Goal: Ask a question

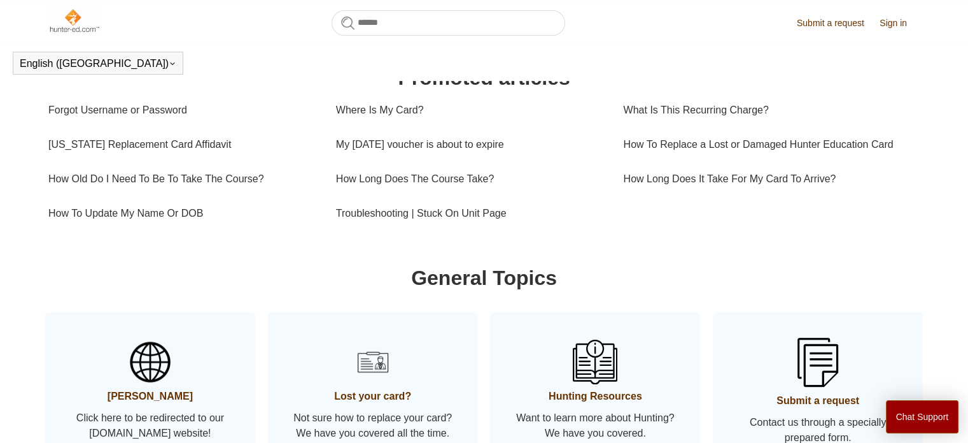
scroll to position [443, 0]
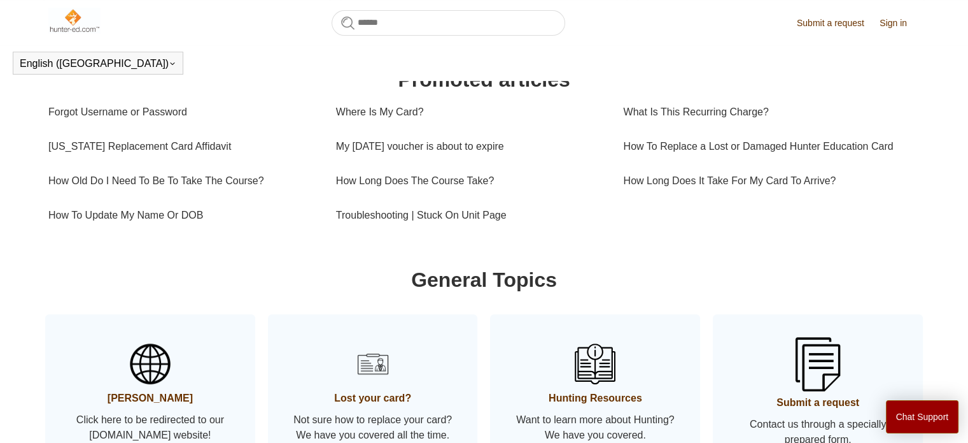
click at [818, 390] on img at bounding box center [818, 363] width 45 height 53
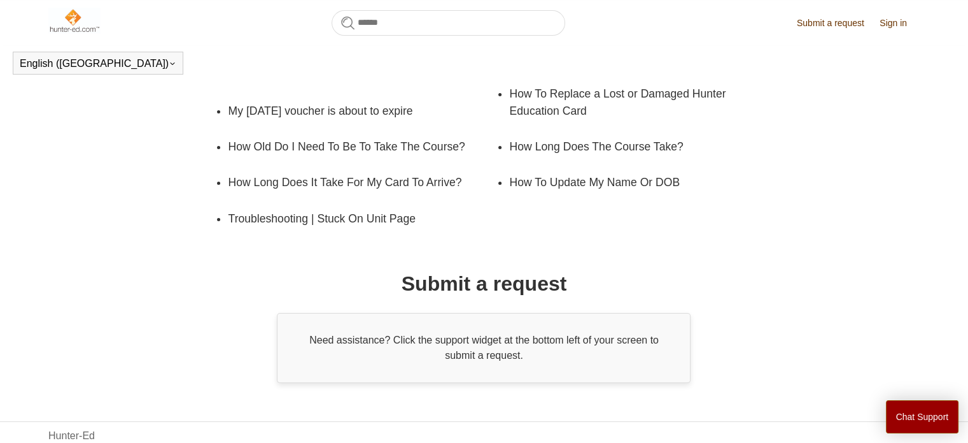
scroll to position [266, 0]
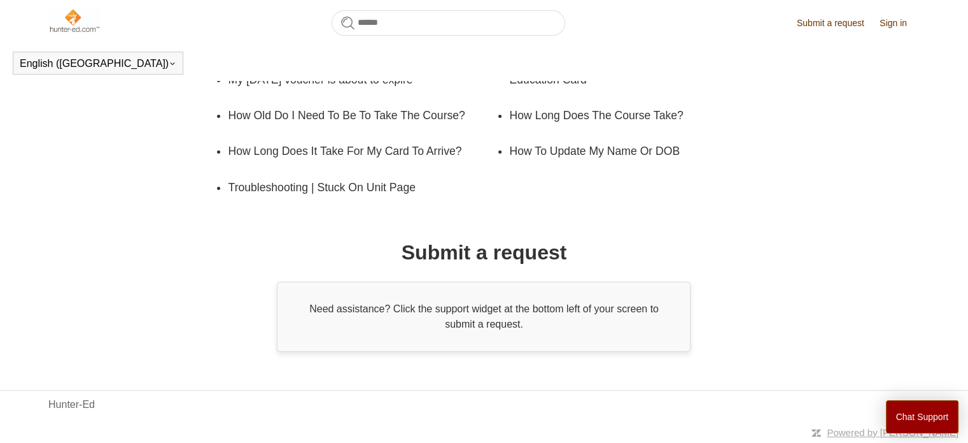
click at [462, 315] on div "Need assistance? Click the support widget at the bottom left of your screen to …" at bounding box center [484, 316] width 414 height 70
click at [308, 305] on div "Need assistance? Click the support widget at the bottom left of your screen to …" at bounding box center [484, 316] width 414 height 70
click at [395, 313] on div "Need assistance? Click the support widget at the bottom left of your screen to …" at bounding box center [484, 316] width 414 height 70
click at [504, 323] on div "Need assistance? Click the support widget at the bottom left of your screen to …" at bounding box center [484, 316] width 414 height 70
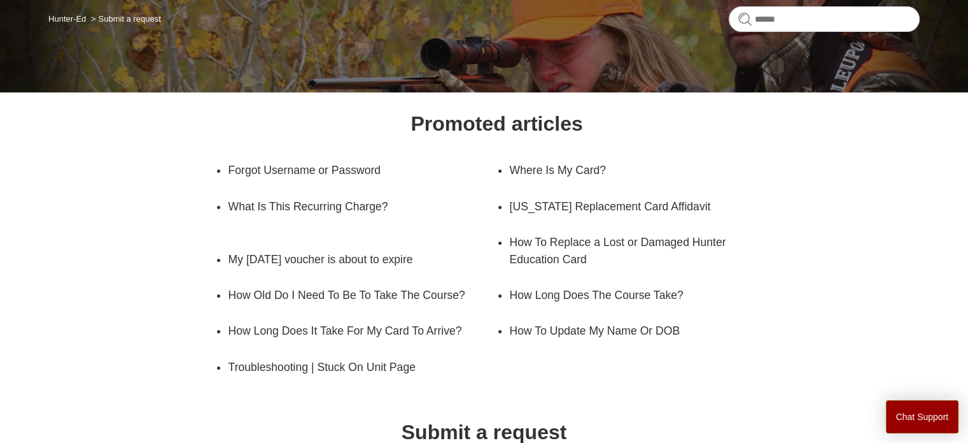
scroll to position [0, 0]
